Goal: Task Accomplishment & Management: Use online tool/utility

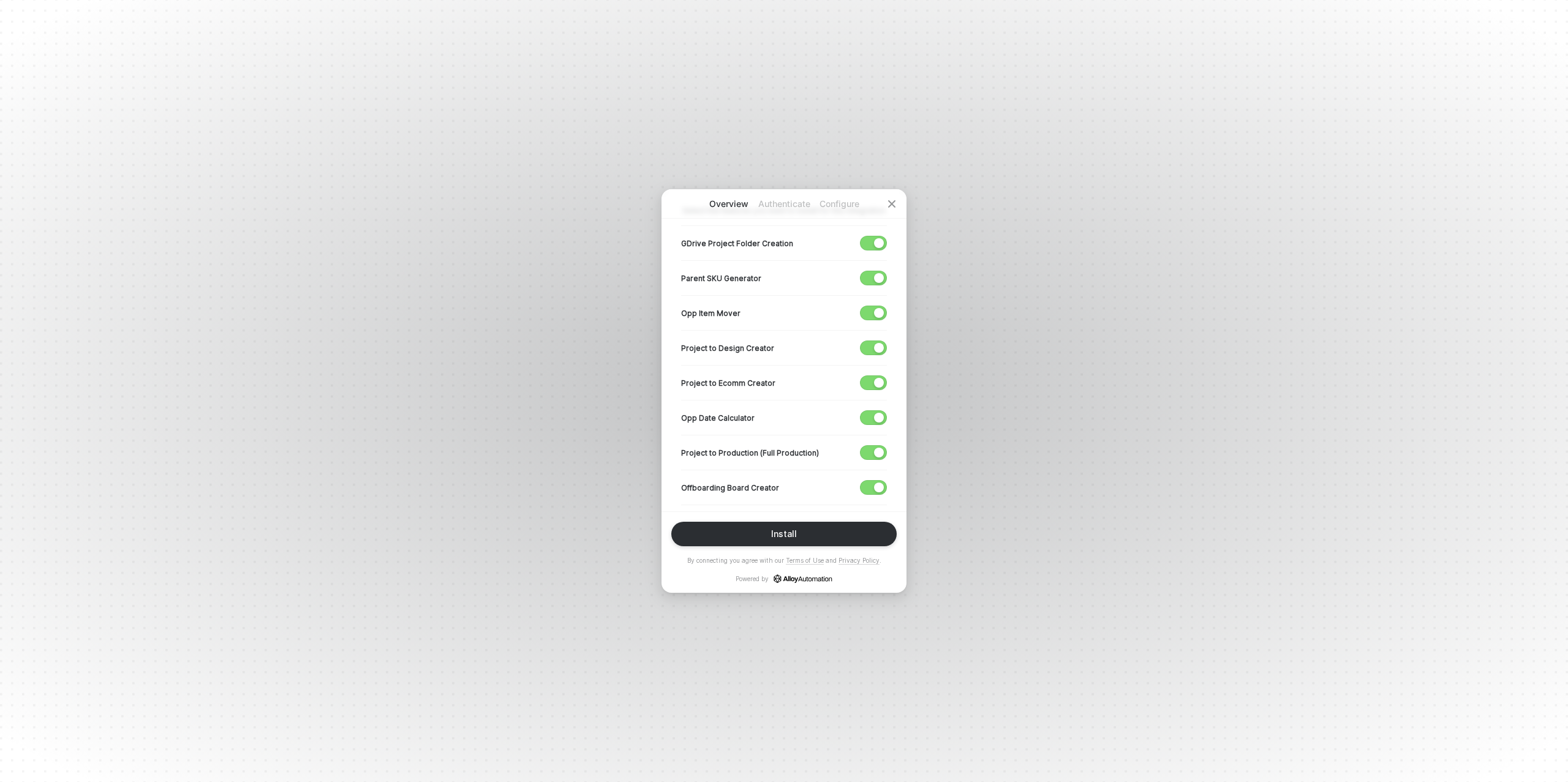
scroll to position [311, 0]
drag, startPoint x: 878, startPoint y: 446, endPoint x: 878, endPoint y: 439, distance: 7.0
click at [878, 446] on div "button" at bounding box center [879, 447] width 10 height 10
drag, startPoint x: 877, startPoint y: 417, endPoint x: 875, endPoint y: 404, distance: 13.2
click at [877, 415] on button "button" at bounding box center [874, 413] width 27 height 15
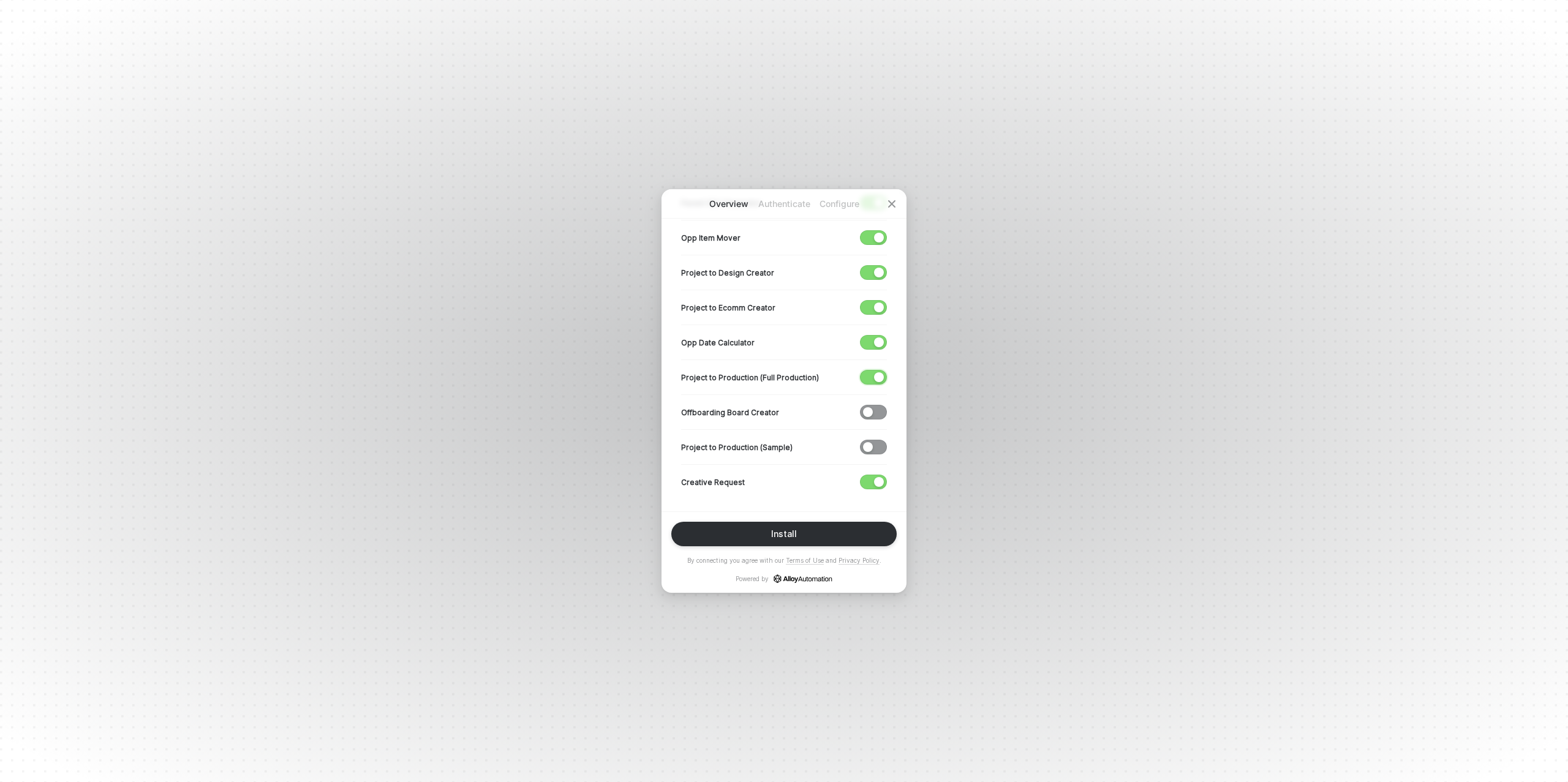
click at [876, 378] on div "button" at bounding box center [879, 377] width 10 height 10
drag, startPoint x: 880, startPoint y: 336, endPoint x: 874, endPoint y: 338, distance: 6.3
click at [880, 338] on div "button" at bounding box center [879, 342] width 10 height 10
click at [875, 309] on div "button" at bounding box center [879, 307] width 10 height 10
click at [882, 274] on div "button" at bounding box center [879, 272] width 10 height 10
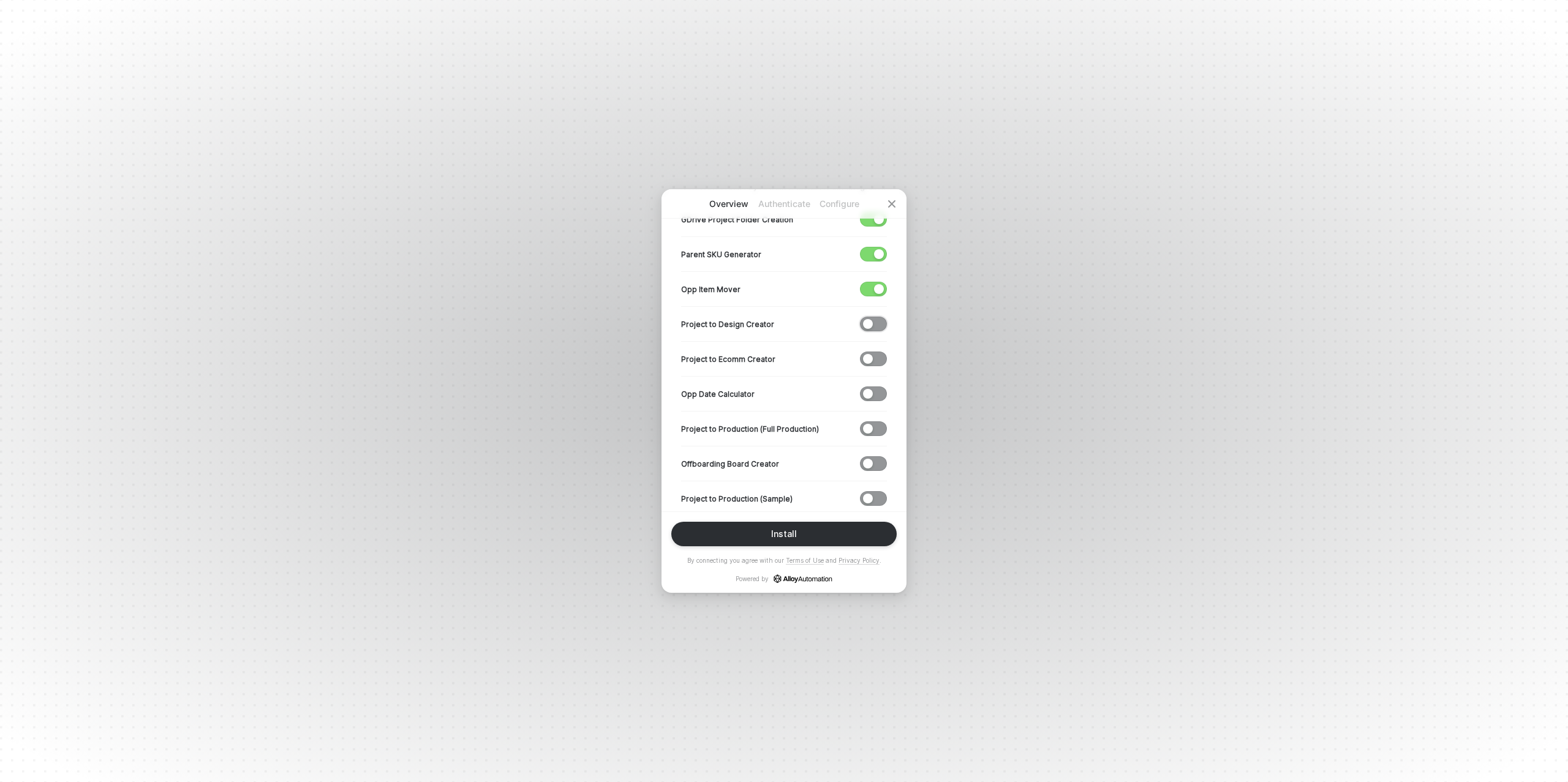
scroll to position [256, 0]
click at [868, 328] on div "button" at bounding box center [868, 328] width 10 height 10
click at [865, 363] on div "button" at bounding box center [868, 363] width 10 height 10
drag, startPoint x: 869, startPoint y: 393, endPoint x: 871, endPoint y: 405, distance: 12.2
click at [869, 393] on div "button" at bounding box center [868, 397] width 10 height 10
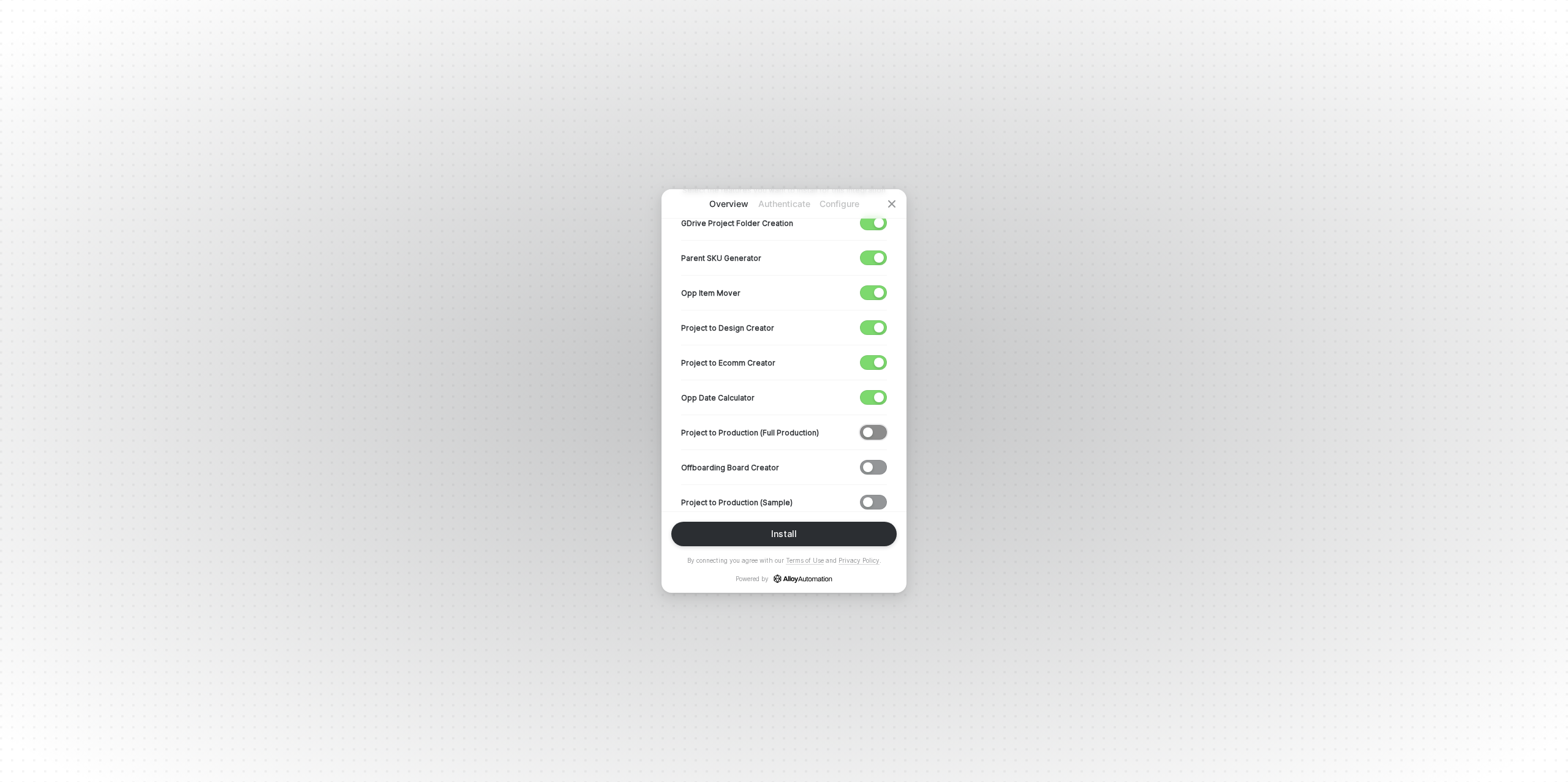
drag, startPoint x: 870, startPoint y: 429, endPoint x: 869, endPoint y: 438, distance: 9.1
click at [870, 429] on div "button" at bounding box center [868, 432] width 10 height 10
drag, startPoint x: 868, startPoint y: 464, endPoint x: 868, endPoint y: 482, distance: 18.0
click at [868, 464] on div "button" at bounding box center [868, 467] width 10 height 10
click at [868, 500] on div "button" at bounding box center [868, 502] width 10 height 10
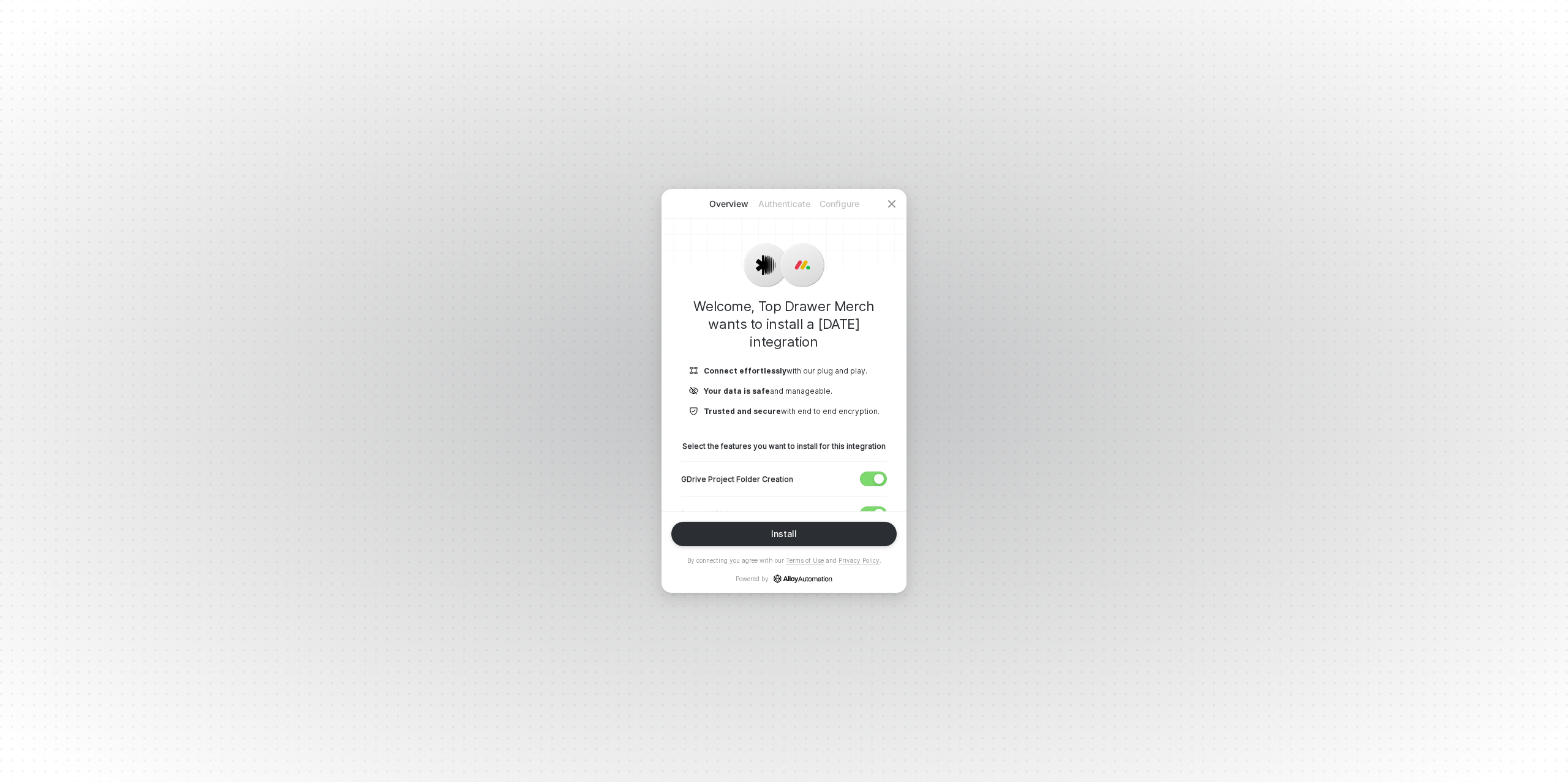
scroll to position [311, 0]
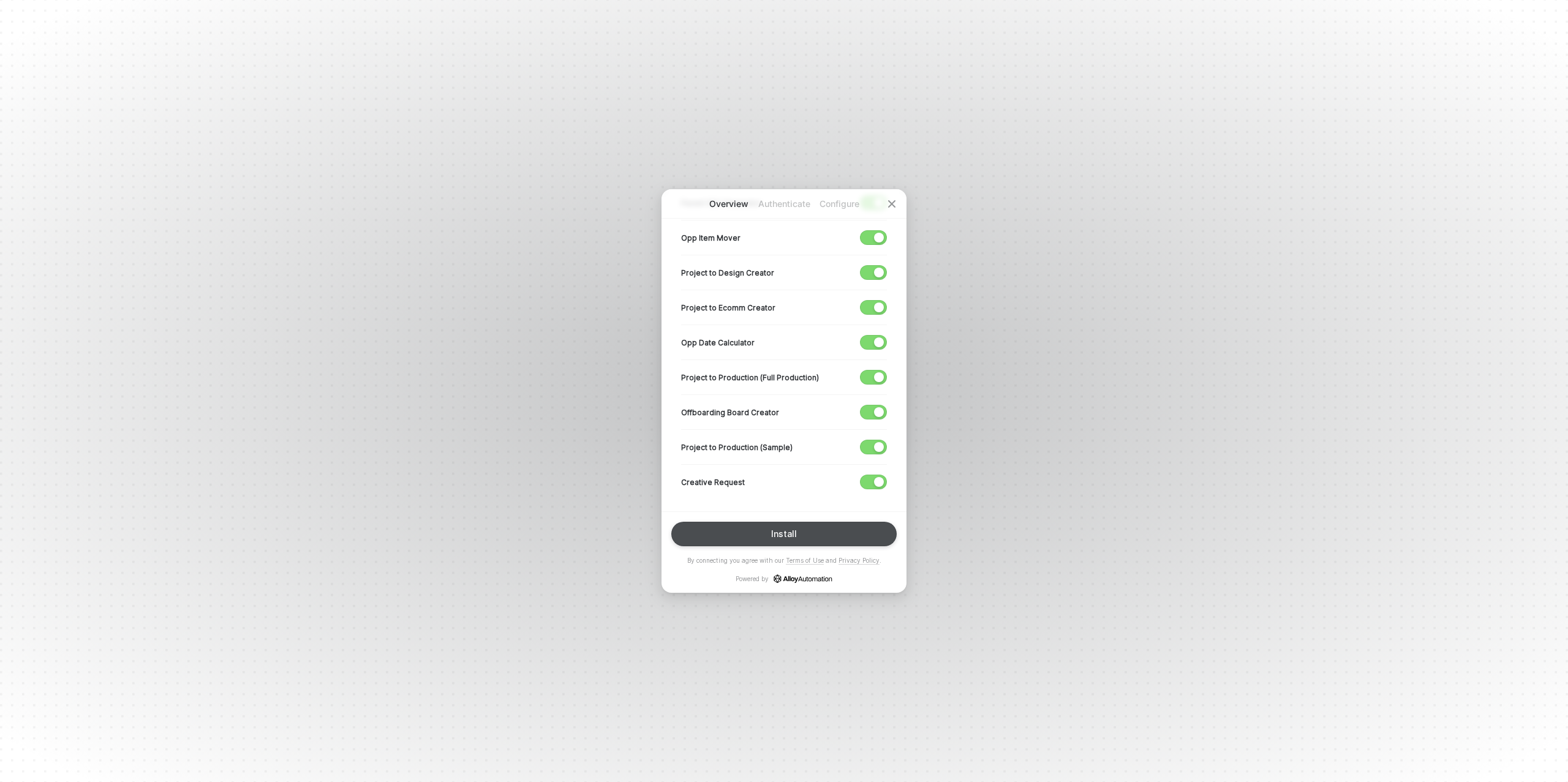
click at [795, 531] on div "Install" at bounding box center [784, 534] width 26 height 10
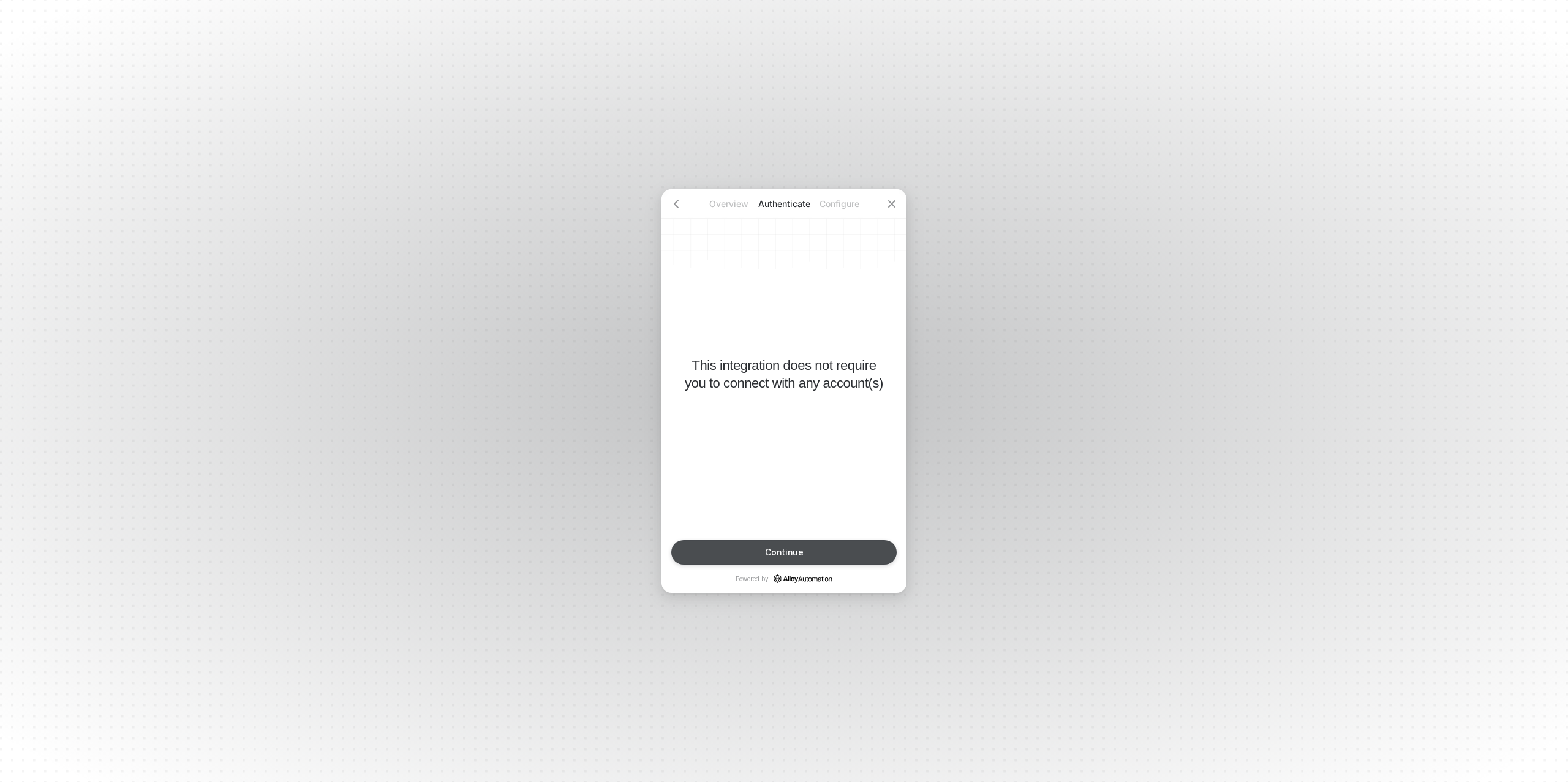
click at [783, 555] on div "Continue" at bounding box center [784, 552] width 38 height 10
click at [785, 553] on div "Finish" at bounding box center [784, 552] width 24 height 10
click at [780, 546] on button "Done" at bounding box center [784, 552] width 225 height 24
